Goal: Information Seeking & Learning: Learn about a topic

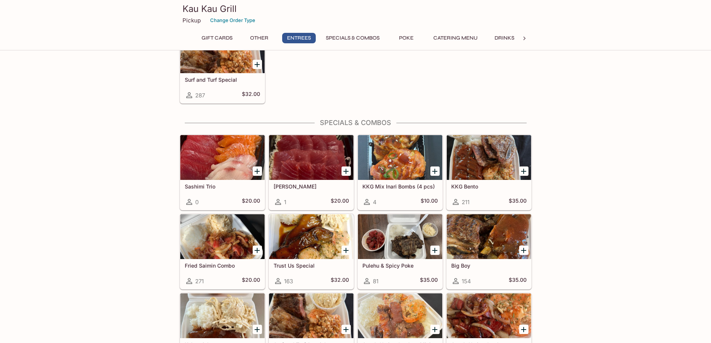
scroll to position [672, 0]
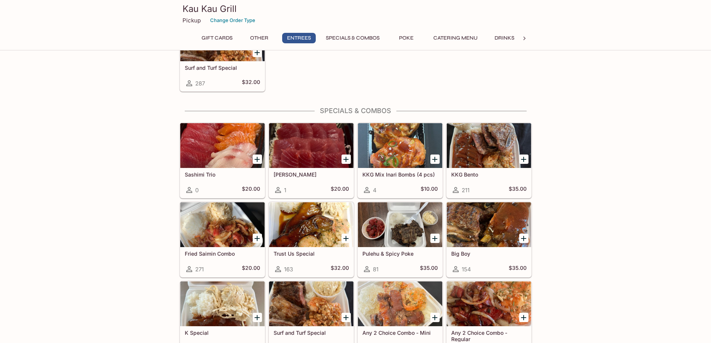
click at [317, 250] on div "Trust Us Special 163 $32.00" at bounding box center [311, 262] width 84 height 30
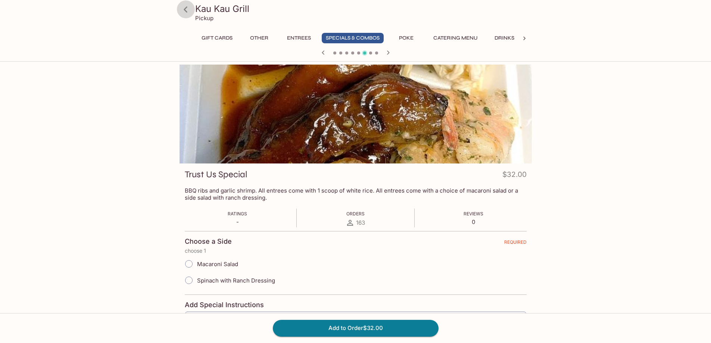
click at [185, 11] on icon at bounding box center [186, 9] width 4 height 6
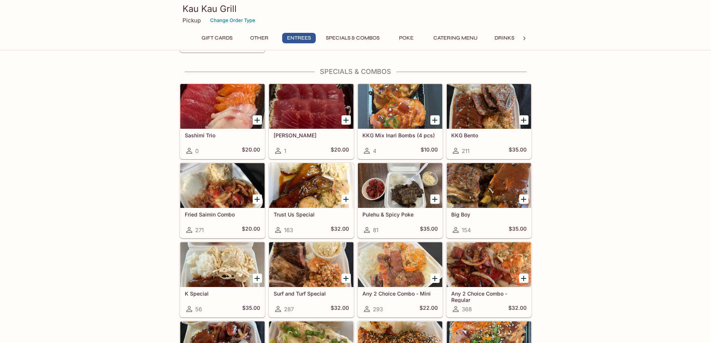
scroll to position [697, 0]
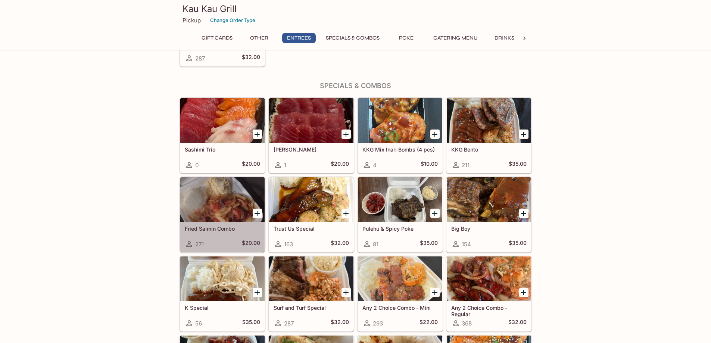
click at [205, 225] on div "Fried Saimin Combo 271 $20.00" at bounding box center [222, 237] width 84 height 30
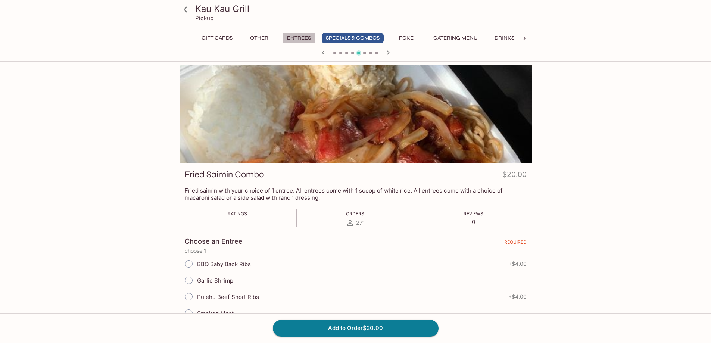
click at [293, 38] on button "Entrees" at bounding box center [299, 38] width 34 height 10
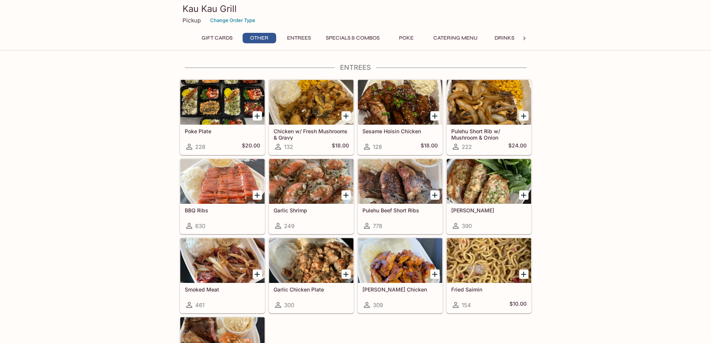
scroll to position [385, 0]
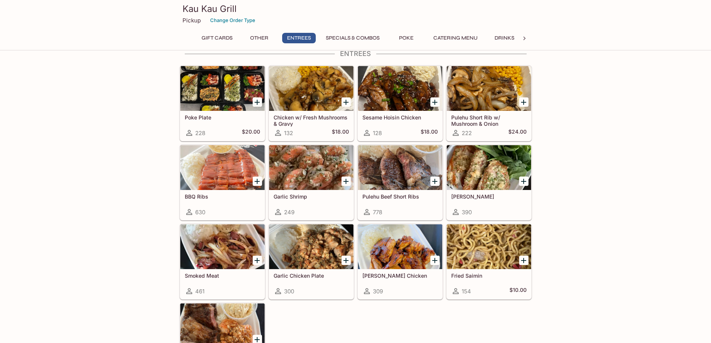
click at [480, 272] on div "Fried Saimin 154 $10.00" at bounding box center [489, 284] width 84 height 30
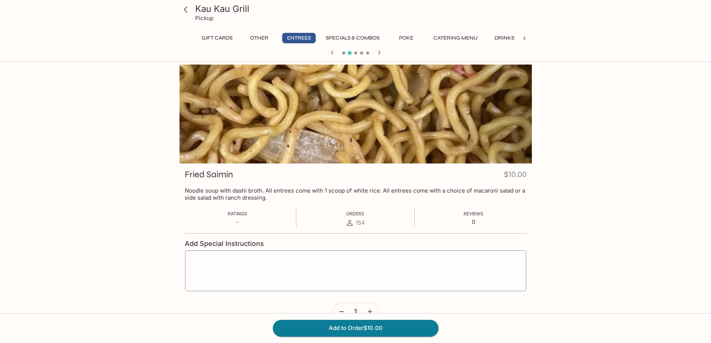
click at [267, 35] on button "Other" at bounding box center [260, 38] width 34 height 10
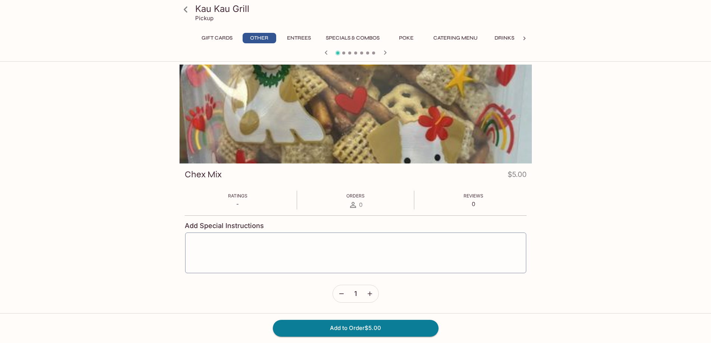
click at [190, 9] on icon at bounding box center [185, 9] width 13 height 13
